Goal: Find specific page/section: Find specific page/section

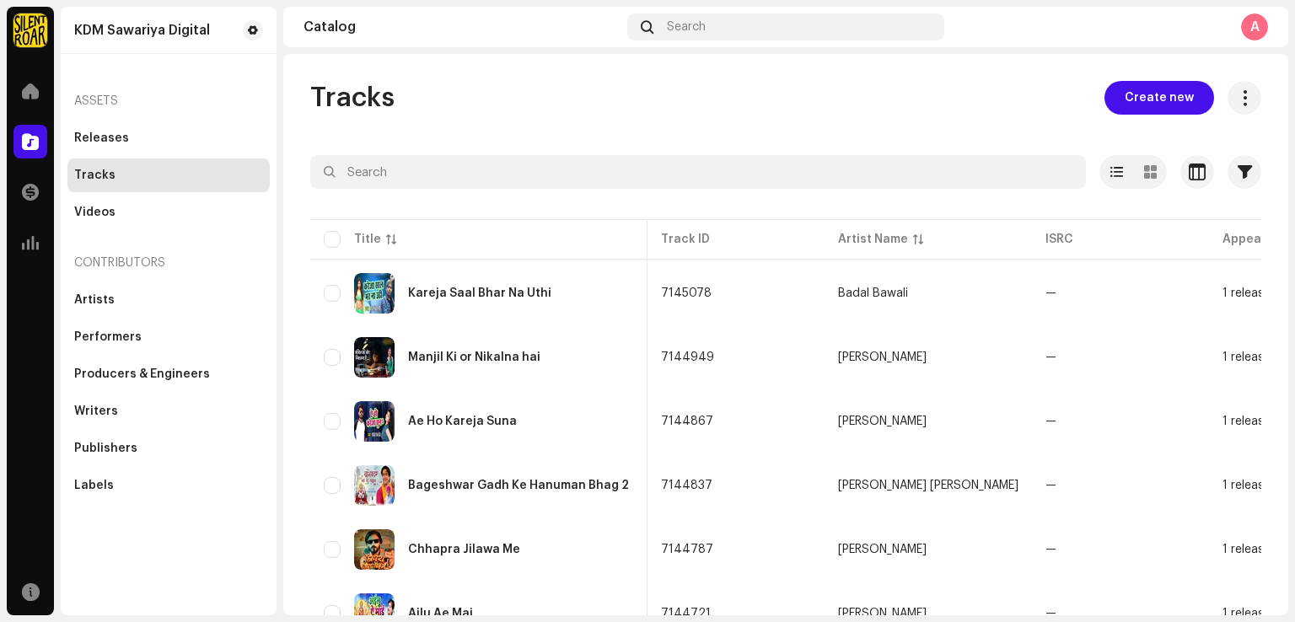
scroll to position [0, 459]
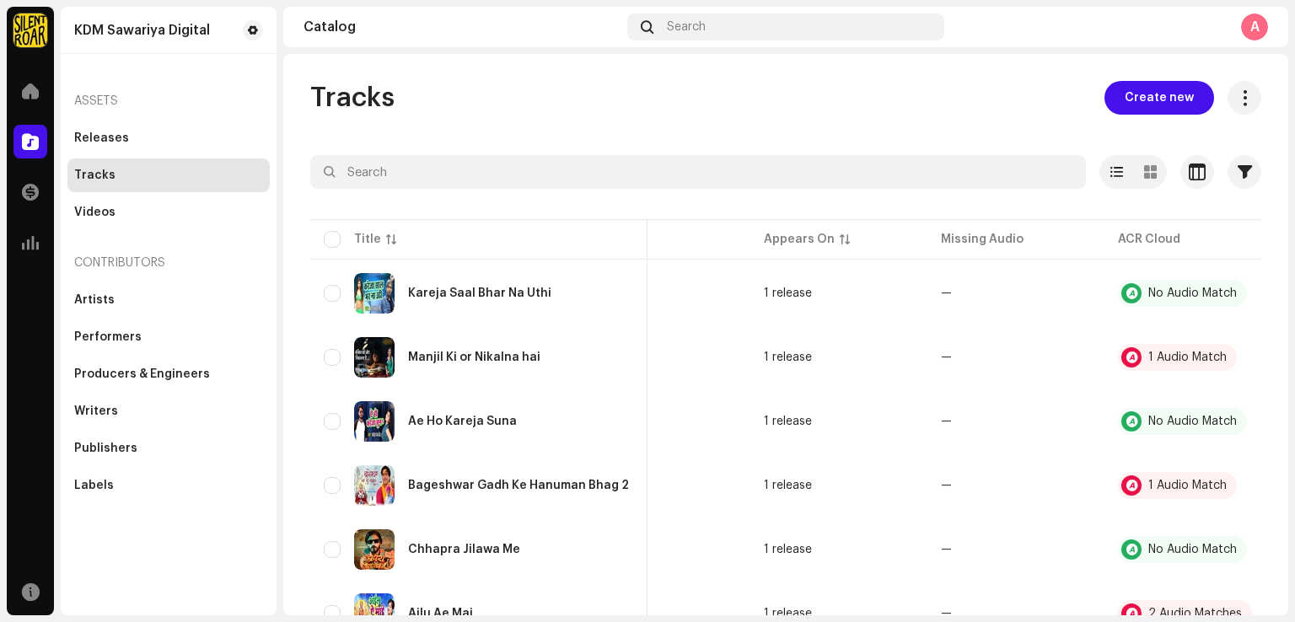
scroll to position [79, 0]
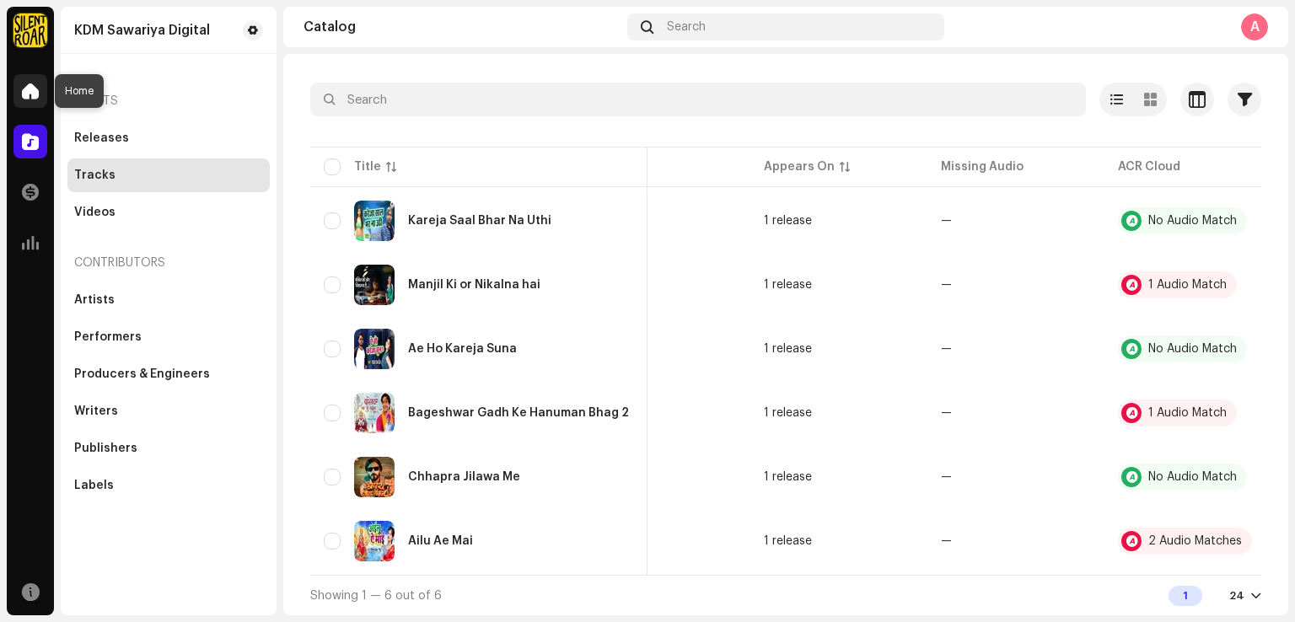
click at [24, 101] on div at bounding box center [30, 91] width 34 height 34
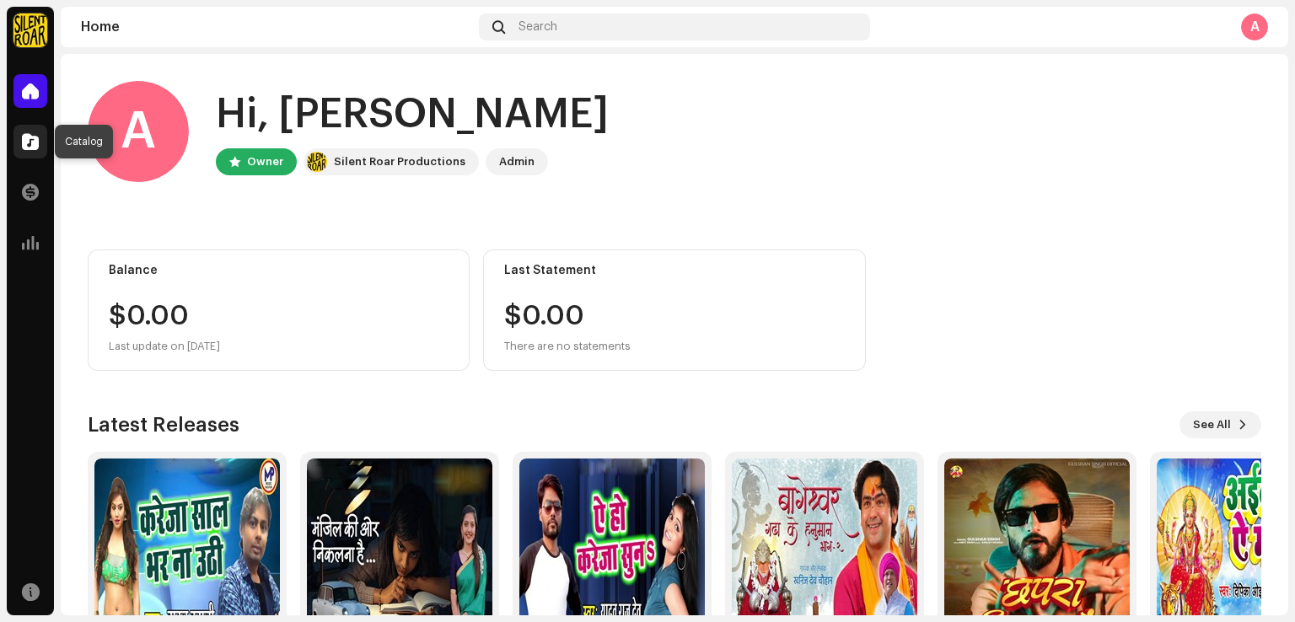
click at [27, 147] on span at bounding box center [30, 141] width 17 height 13
